Goal: Check status

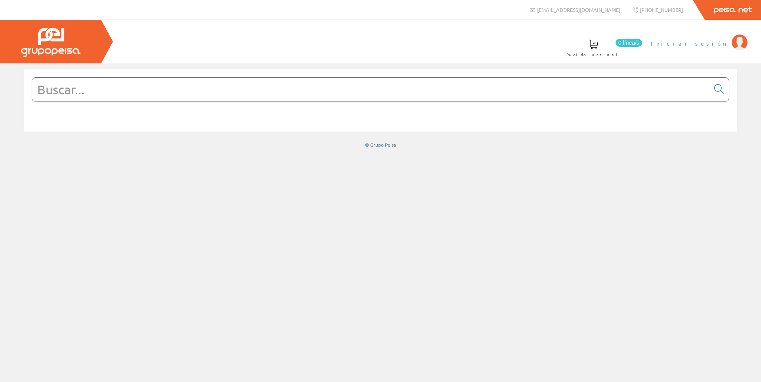
click at [717, 40] on span "Iniciar sesión" at bounding box center [688, 43] width 77 height 8
click at [661, 44] on span "[PERSON_NAME] [PERSON_NAME]" at bounding box center [653, 43] width 150 height 8
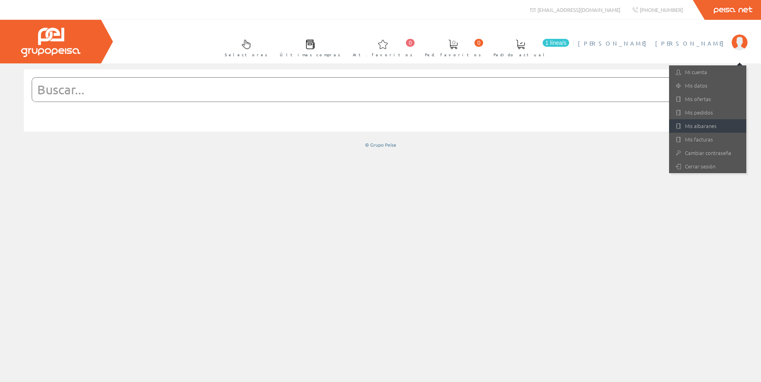
click at [714, 126] on link "Mis albaranes" at bounding box center [707, 125] width 77 height 13
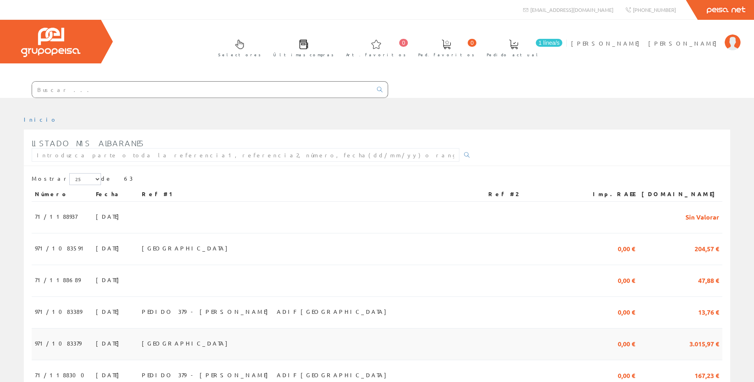
click at [62, 343] on span "971/1083379" at bounding box center [58, 342] width 46 height 13
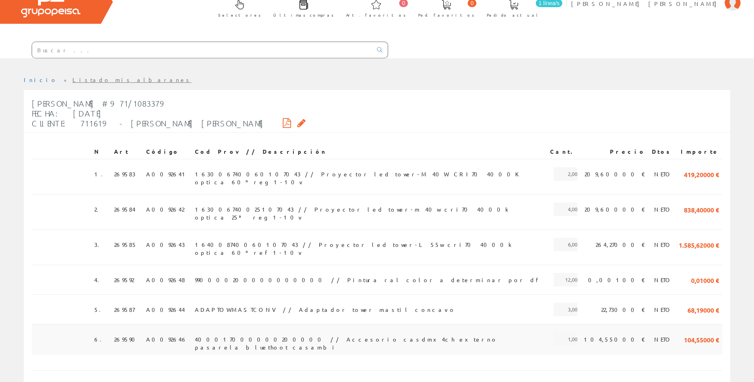
scroll to position [73, 0]
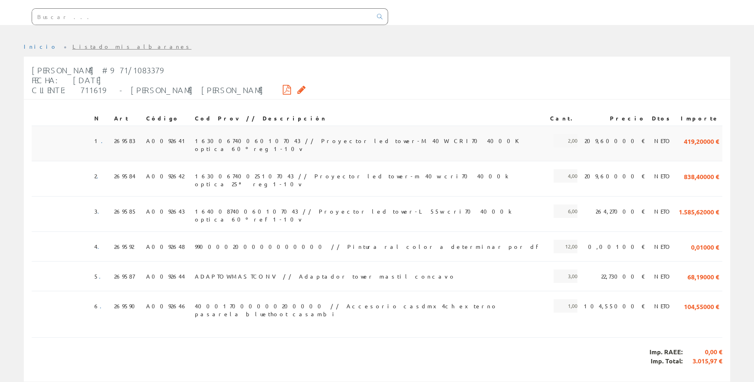
click at [296, 139] on span "163006740060107043 // Proyector led tower-M 40W CRI70 4000K optica 60º reg 1-10v" at bounding box center [369, 140] width 349 height 13
click at [155, 141] on span "A0092641" at bounding box center [167, 140] width 42 height 13
click at [283, 139] on span "163006740060107043 // Proyector led tower-M 40W CRI70 4000K optica 60º reg 1-10v" at bounding box center [369, 140] width 349 height 13
click at [189, 144] on td "A0092641" at bounding box center [167, 143] width 49 height 35
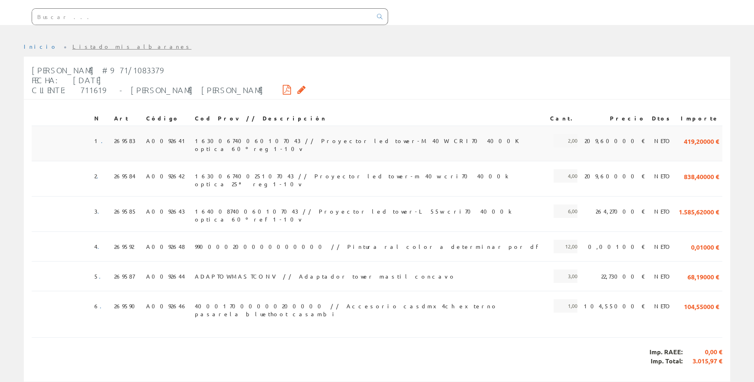
click at [126, 138] on span "269583" at bounding box center [124, 140] width 21 height 13
click at [99, 140] on td "1 ." at bounding box center [101, 143] width 20 height 35
